Goal: Task Accomplishment & Management: Use online tool/utility

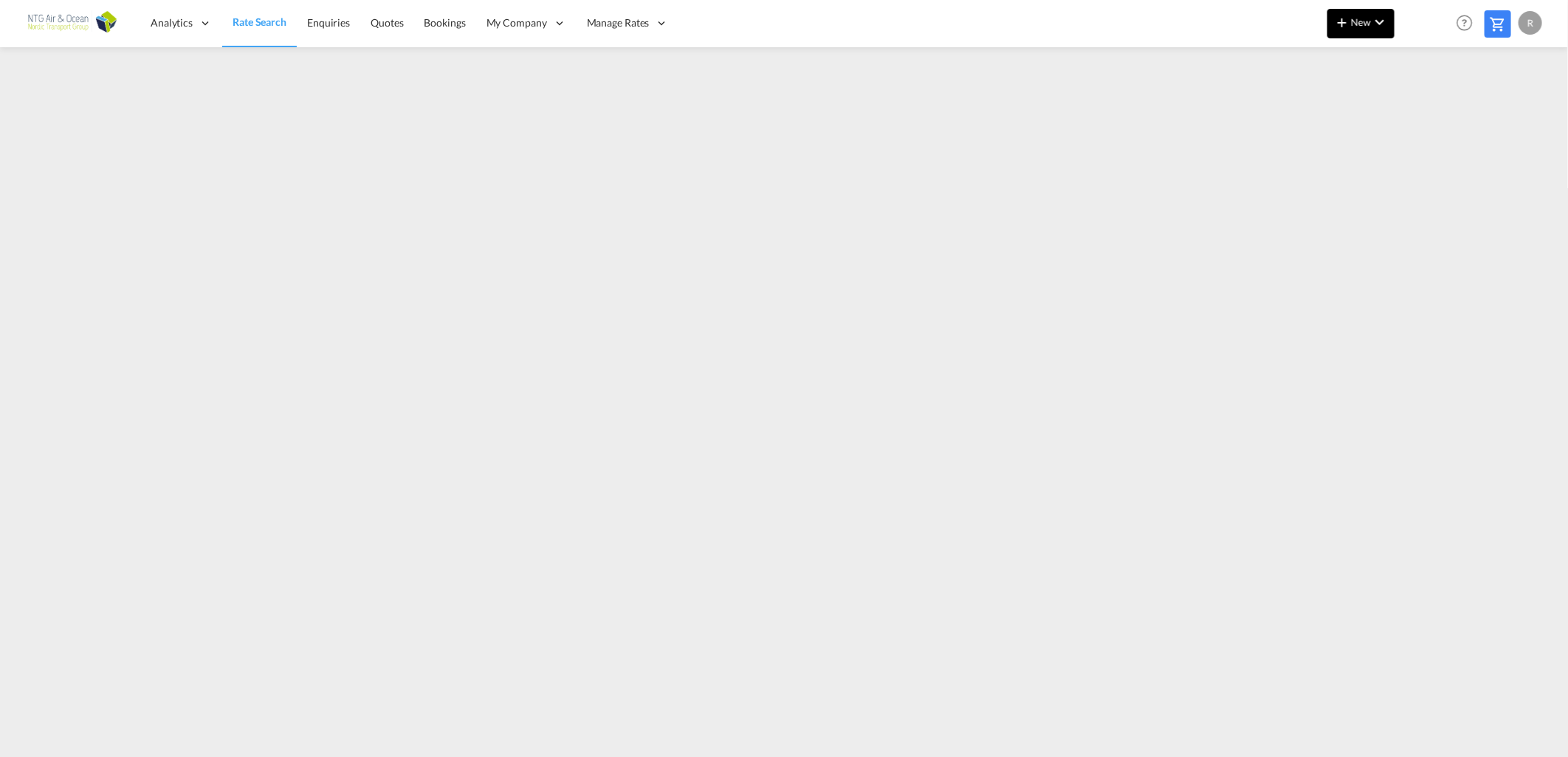
click at [1368, 23] on span "New" at bounding box center [1361, 22] width 56 height 12
click at [1430, 115] on span "Ratesheet" at bounding box center [1421, 110] width 16 height 29
